Goal: Find specific fact: Find specific fact

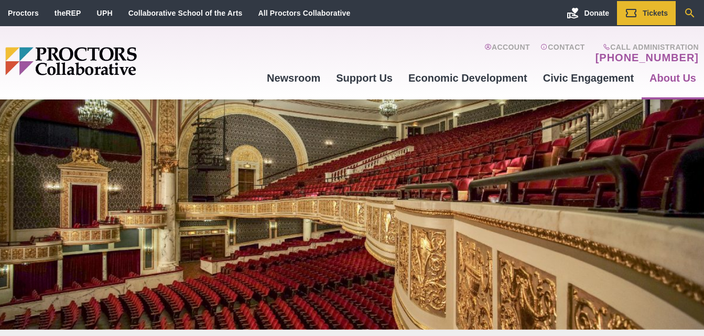
click at [685, 13] on icon "Search" at bounding box center [689, 13] width 13 height 13
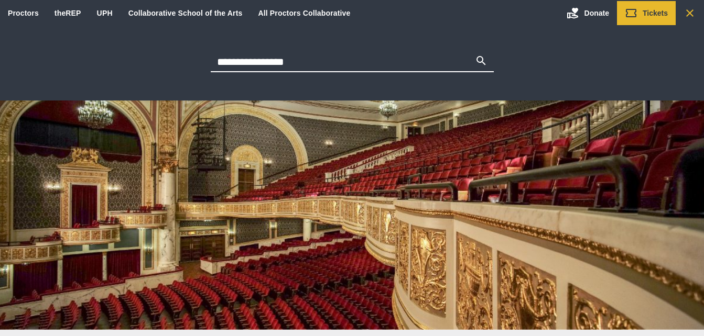
type input "**********"
click at [475, 54] on button "Search" at bounding box center [481, 61] width 13 height 15
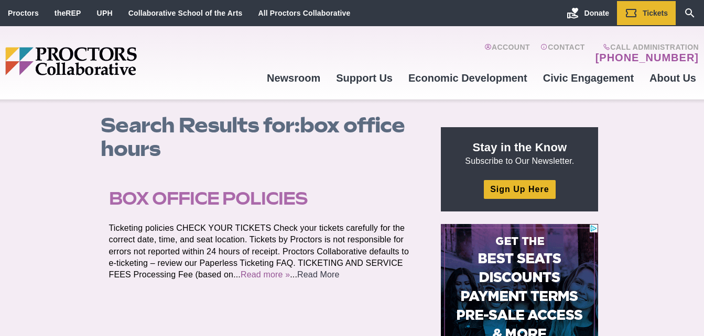
click at [326, 275] on link "Read More" at bounding box center [318, 274] width 42 height 9
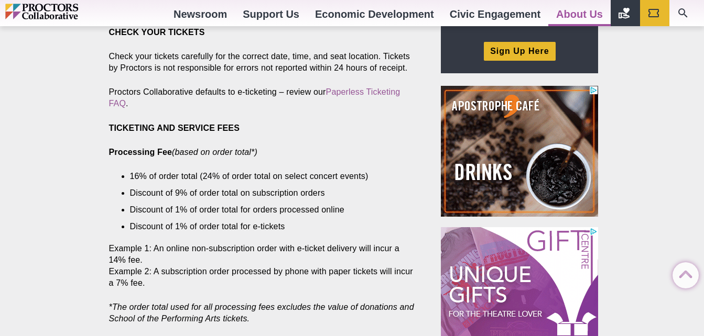
scroll to position [444, 0]
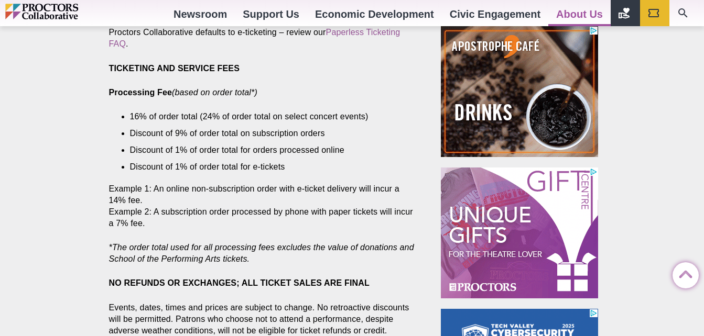
click at [691, 286] on icon at bounding box center [685, 276] width 26 height 26
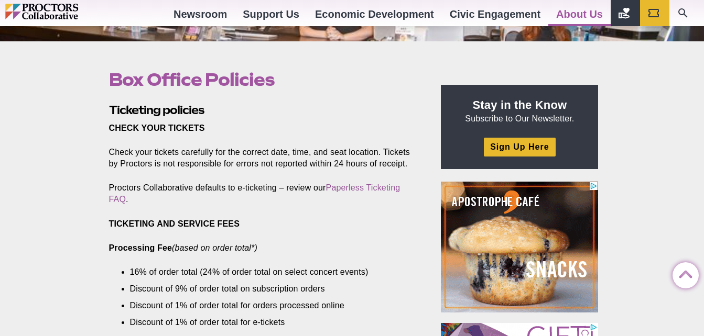
scroll to position [307, 0]
